Goal: Task Accomplishment & Management: Use online tool/utility

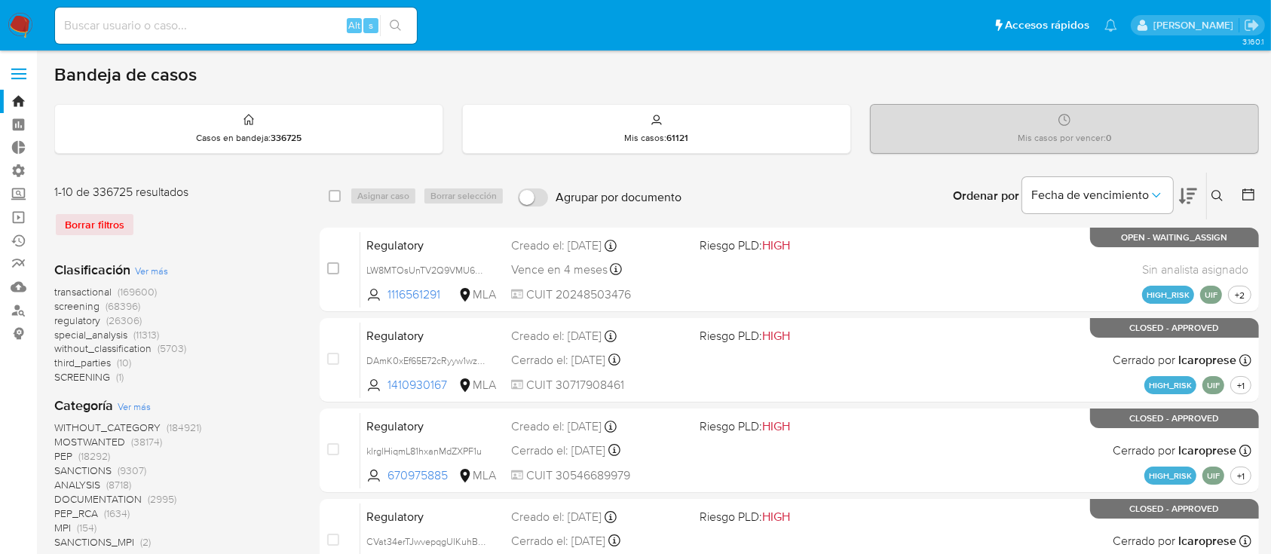
click at [15, 219] on link "Operaciones masivas" at bounding box center [89, 217] width 179 height 23
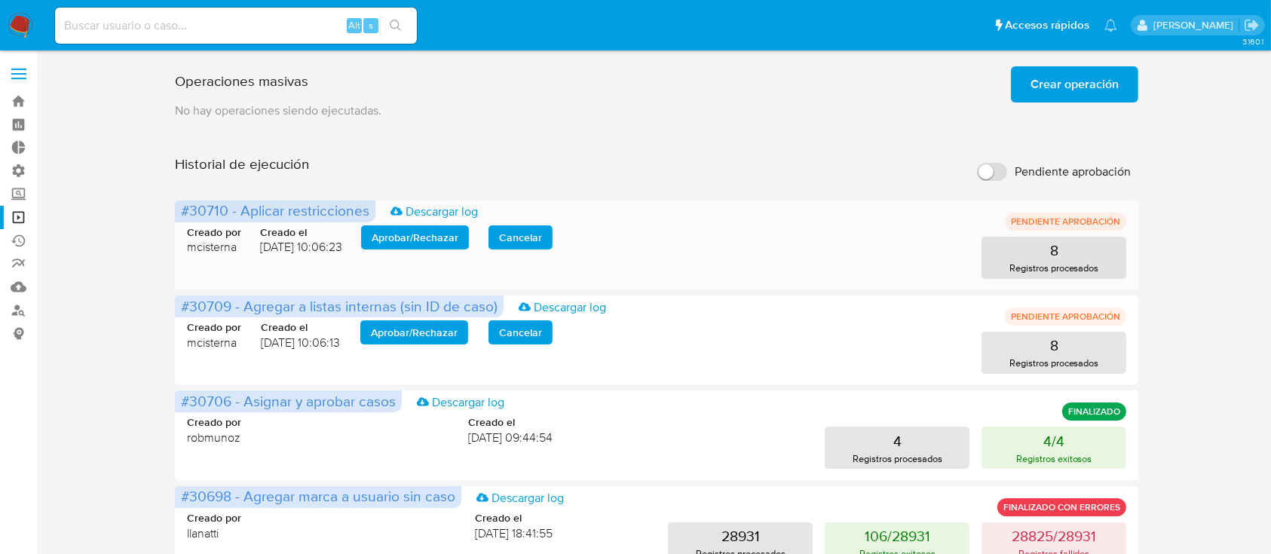
click at [411, 241] on span "Aprobar / Rechazar" at bounding box center [415, 237] width 87 height 21
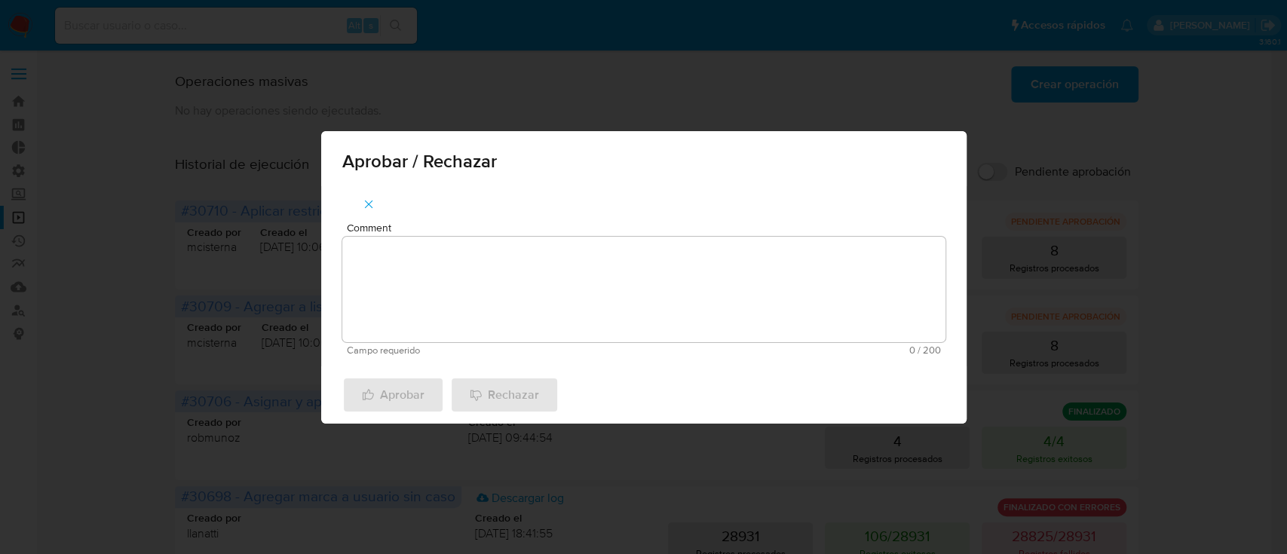
click at [415, 250] on textarea "Comment" at bounding box center [643, 290] width 603 height 106
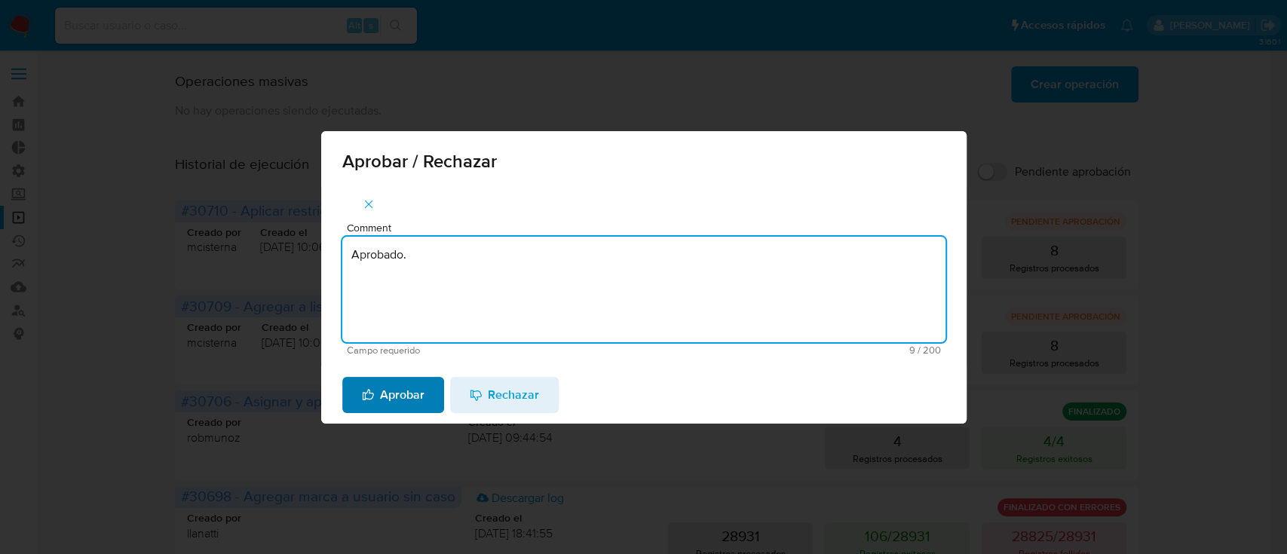
type textarea "Aprobado."
click at [398, 391] on span "Aprobar" at bounding box center [393, 395] width 63 height 33
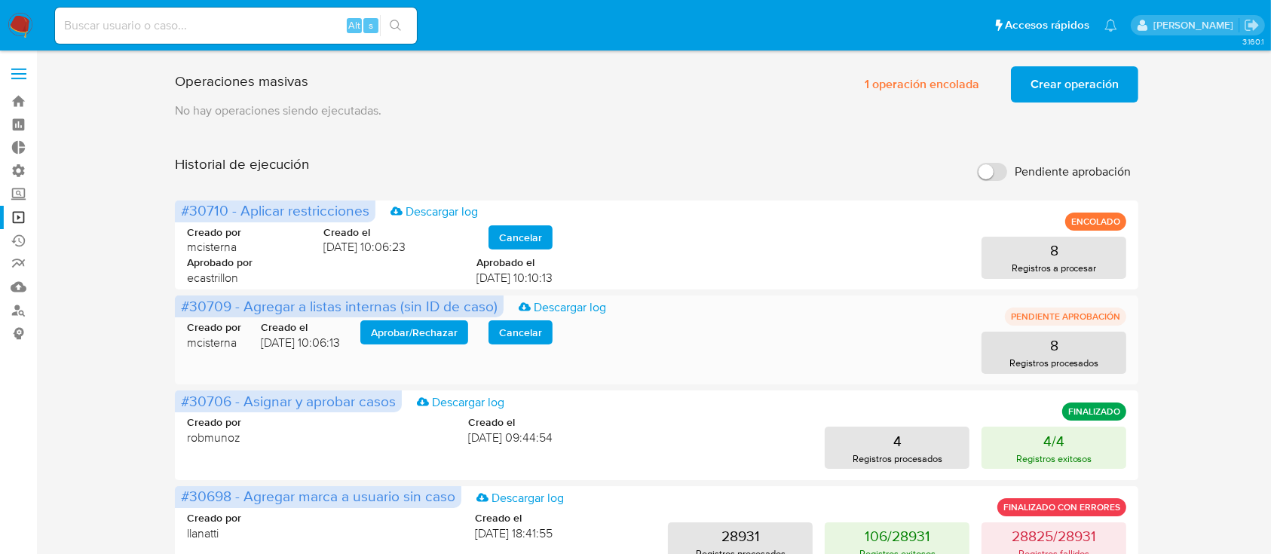
click at [416, 339] on span "Aprobar / Rechazar" at bounding box center [414, 332] width 87 height 21
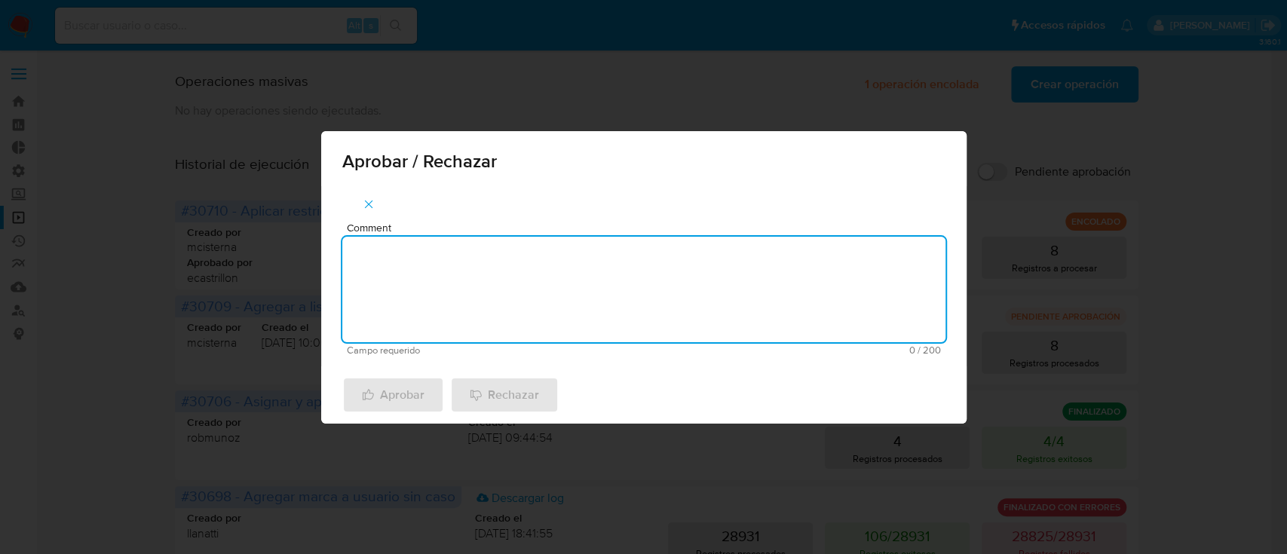
click at [433, 278] on textarea "Comment" at bounding box center [643, 290] width 603 height 106
type textarea "Aprobado."
click at [394, 393] on span "Aprobar" at bounding box center [393, 395] width 63 height 33
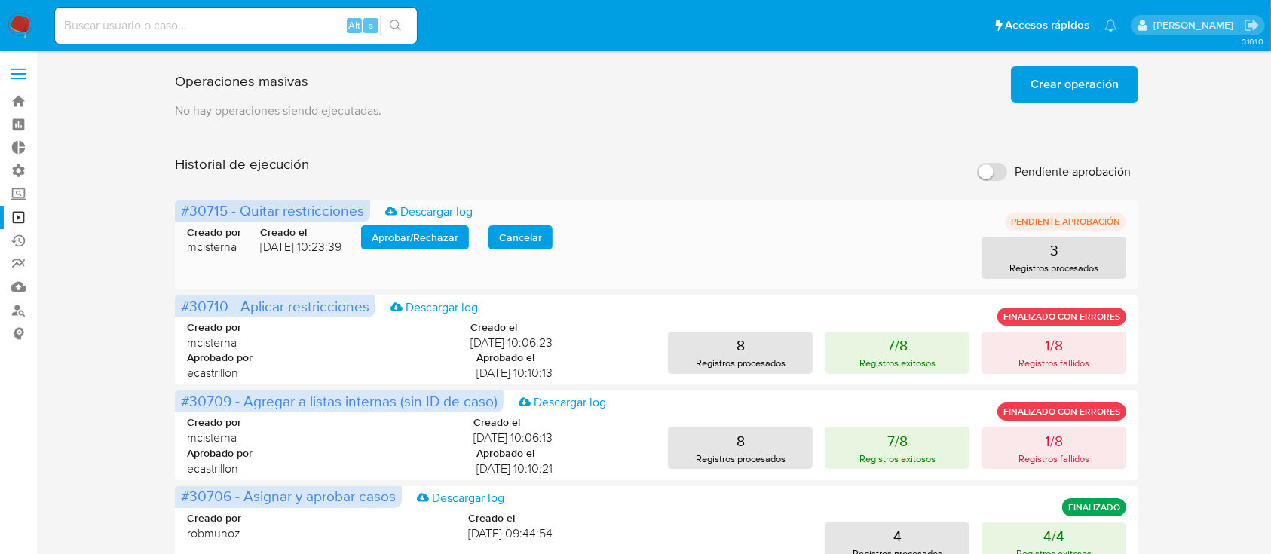
click at [405, 238] on span "Aprobar / Rechazar" at bounding box center [415, 237] width 87 height 21
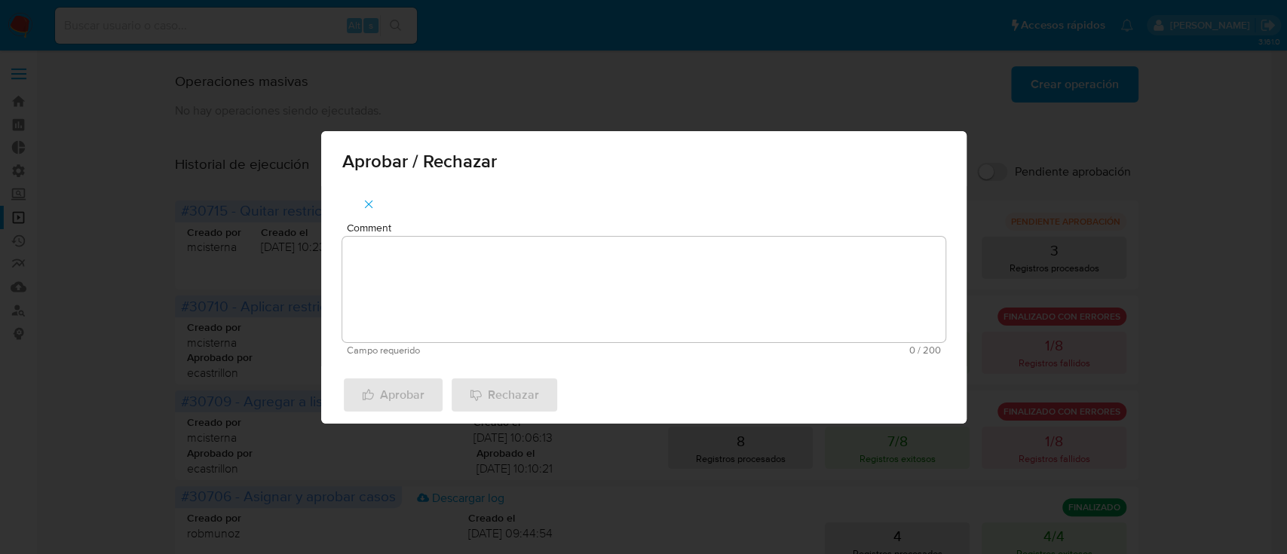
click at [436, 284] on textarea "Comment" at bounding box center [643, 290] width 603 height 106
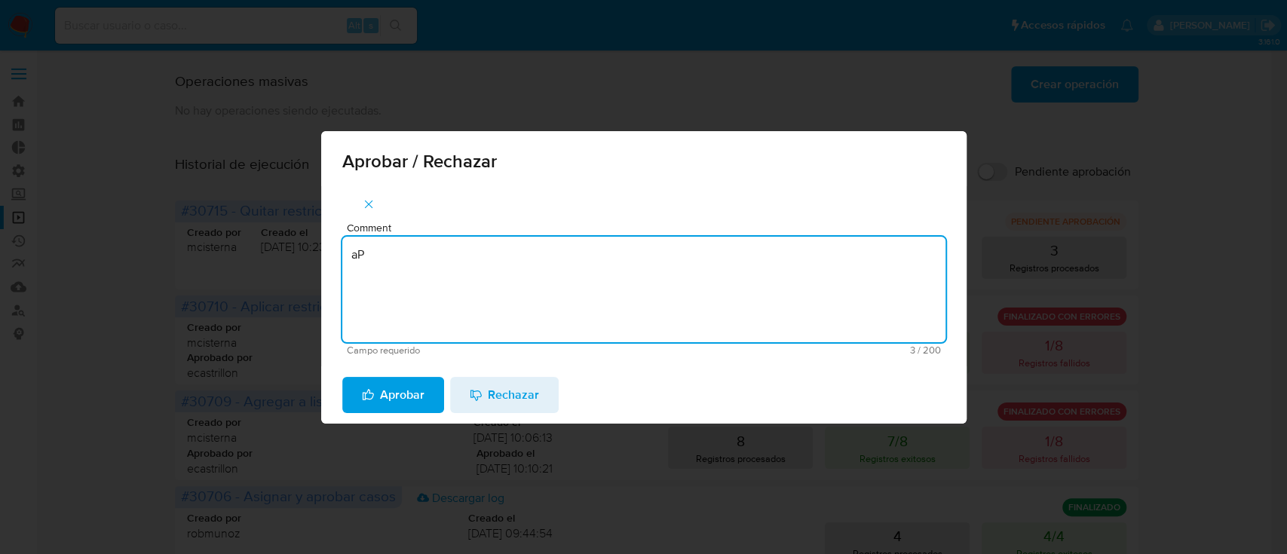
type textarea "a"
type textarea "Aprobado."
click at [369, 400] on icon "button" at bounding box center [368, 394] width 12 height 13
